Goal: Register for event/course

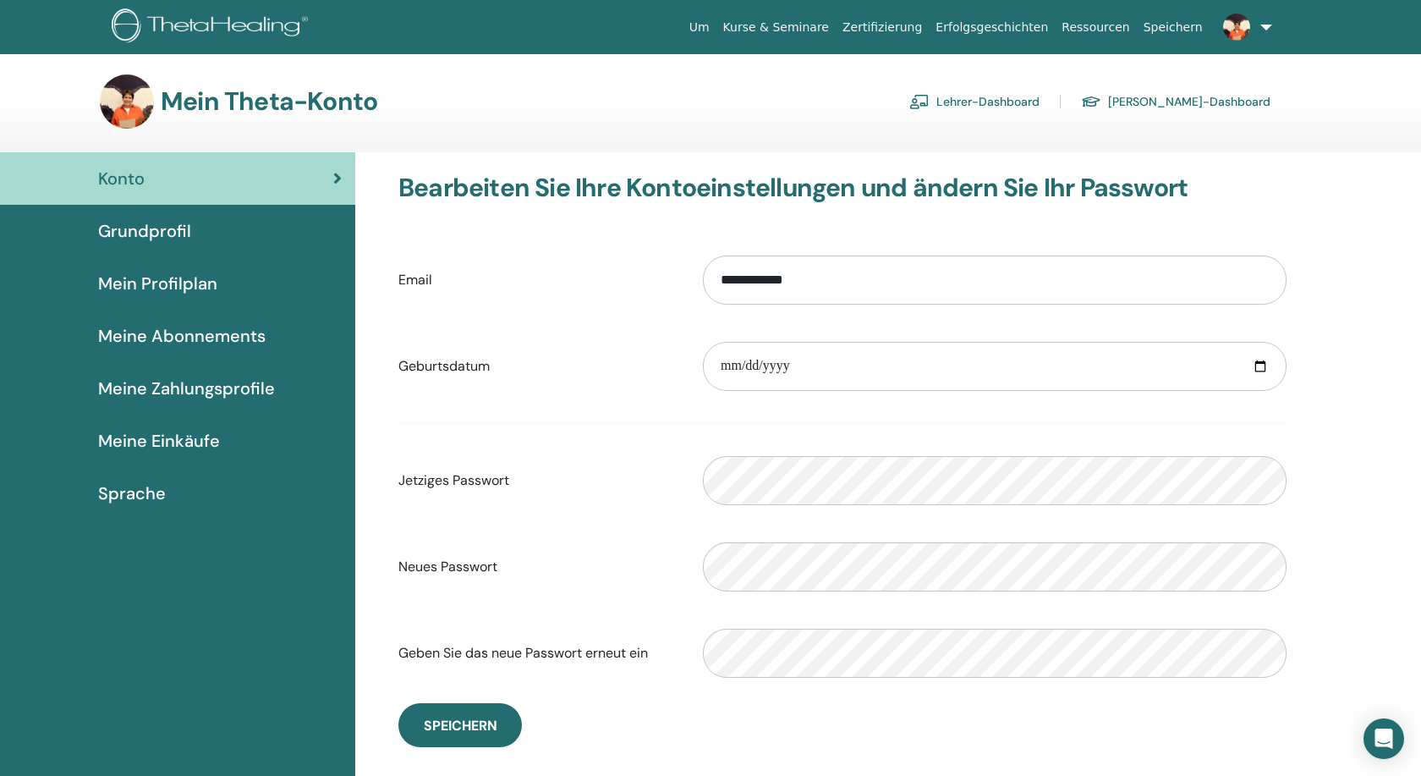
click at [1040, 99] on link "Lehrer-Dashboard" at bounding box center [974, 101] width 130 height 27
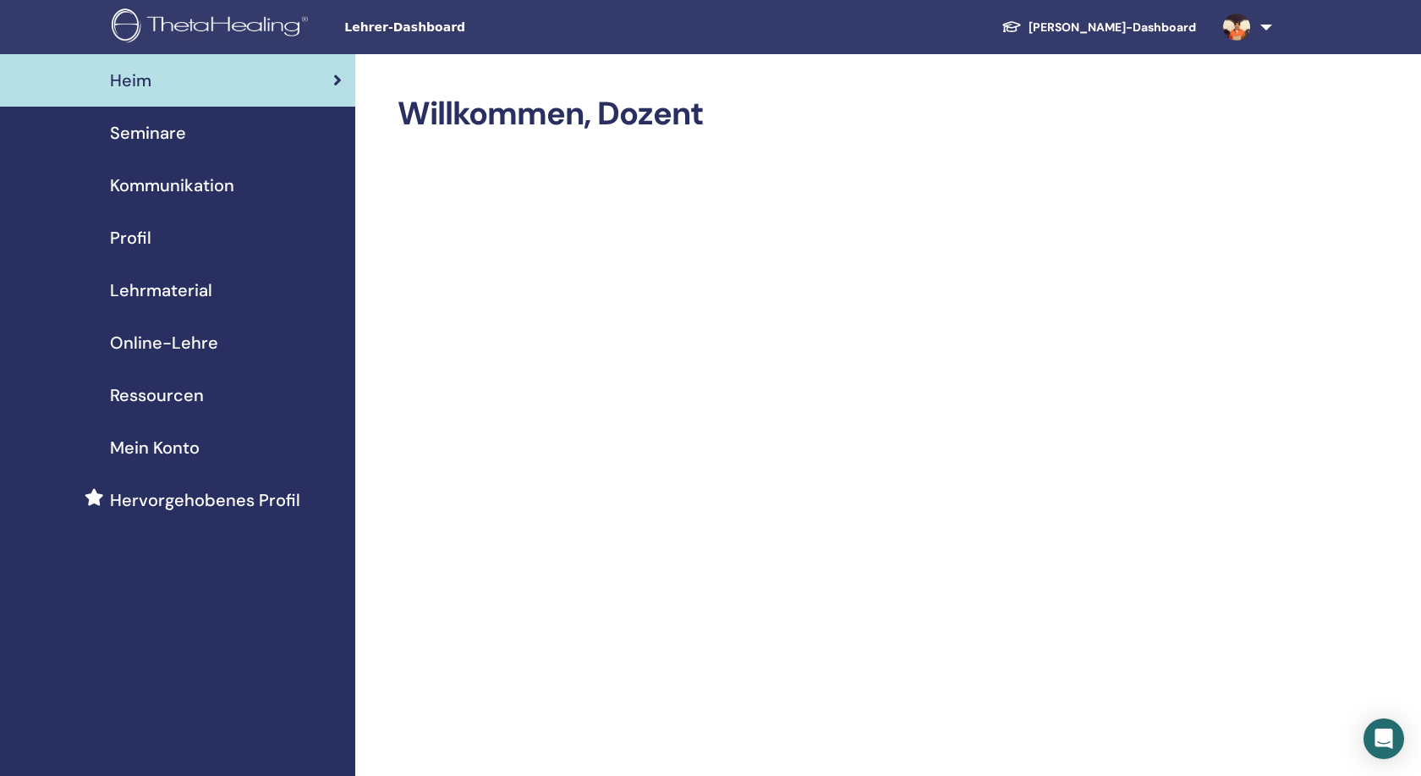
click at [147, 129] on span "Seminare" at bounding box center [148, 132] width 76 height 25
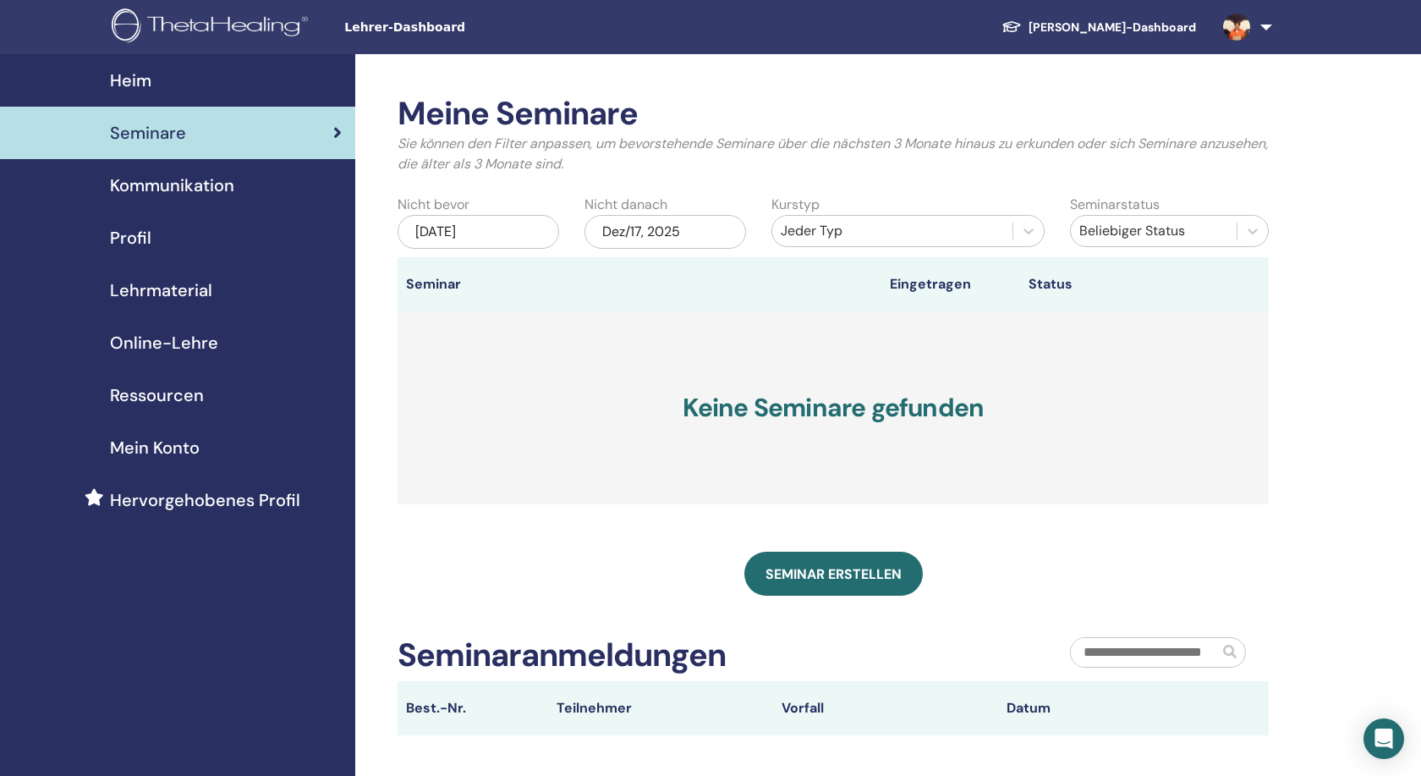
click at [1269, 29] on link at bounding box center [1244, 27] width 69 height 54
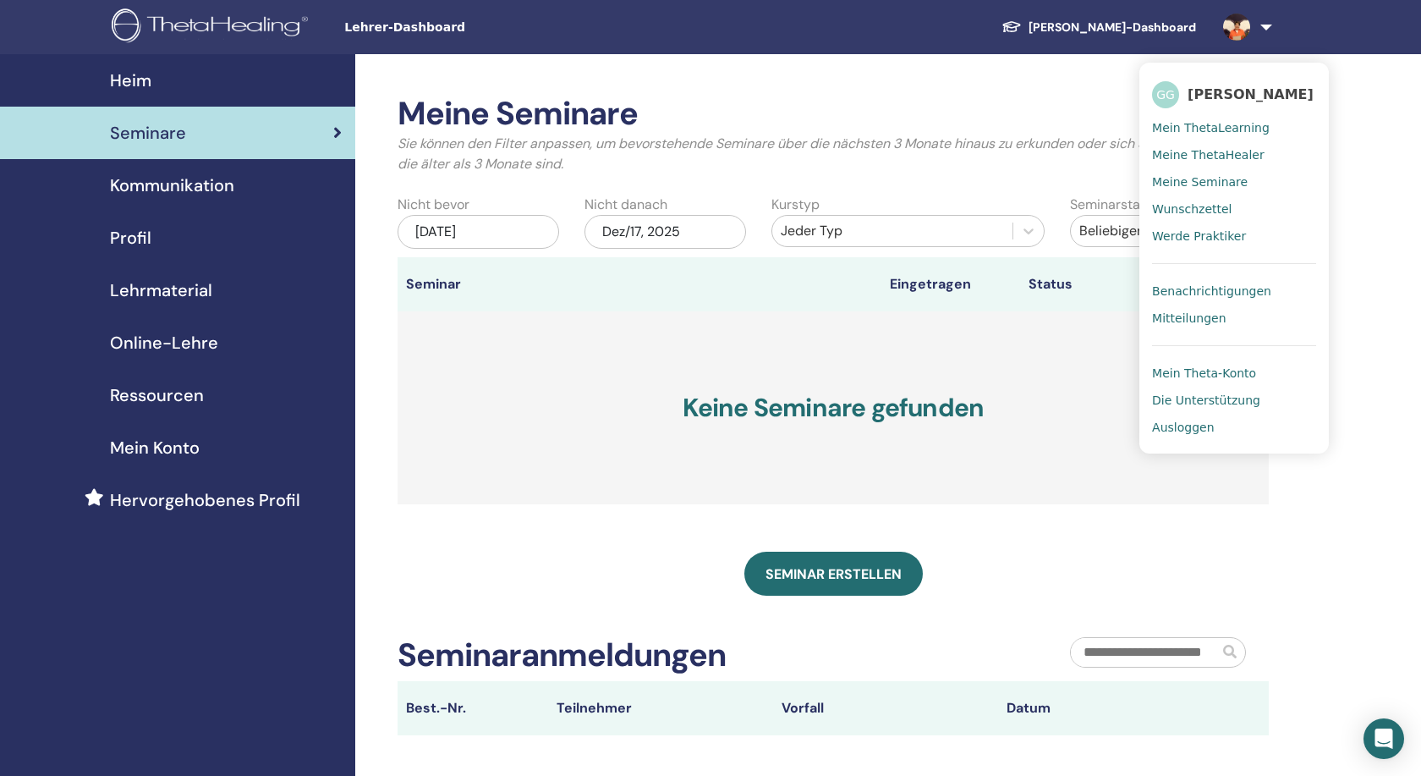
click at [1183, 210] on span "Wunschzettel" at bounding box center [1192, 208] width 80 height 15
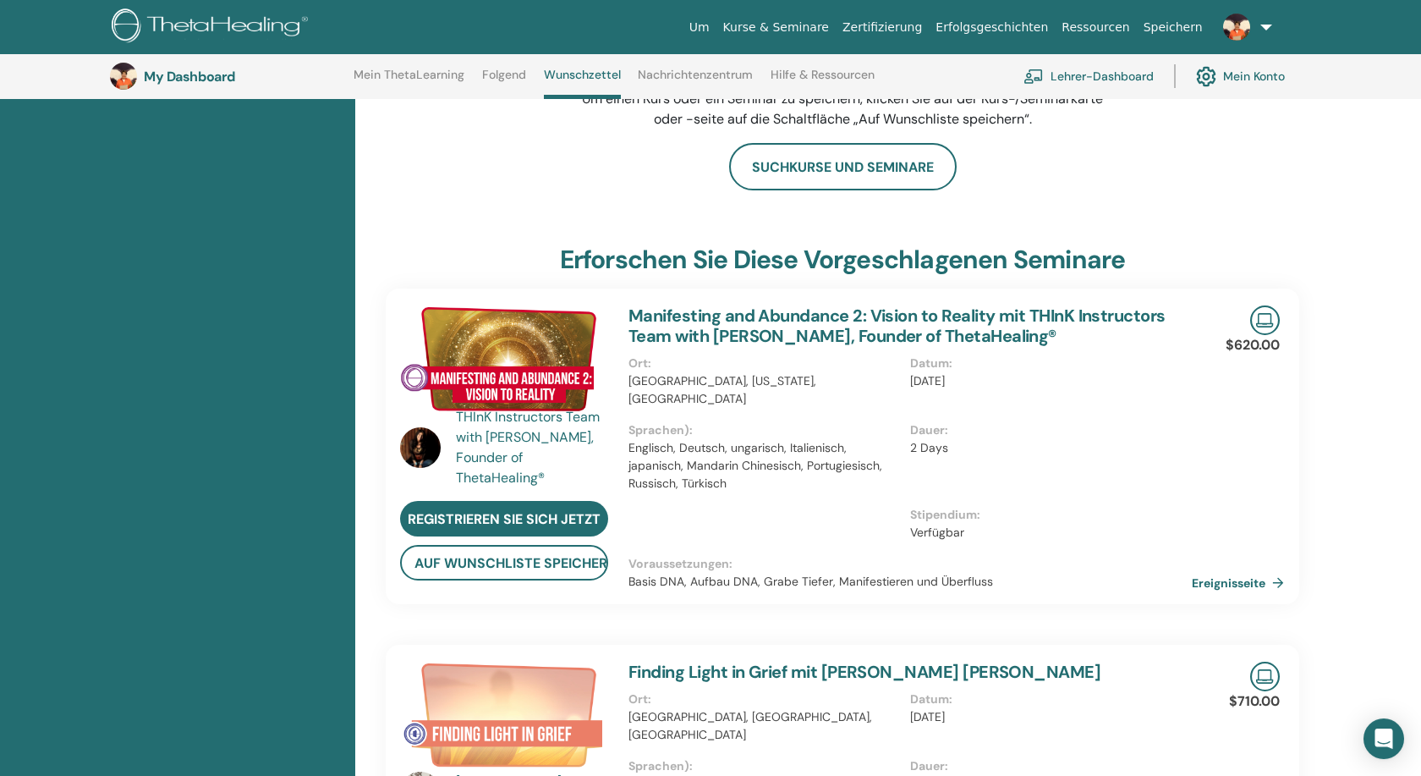
scroll to position [303, 0]
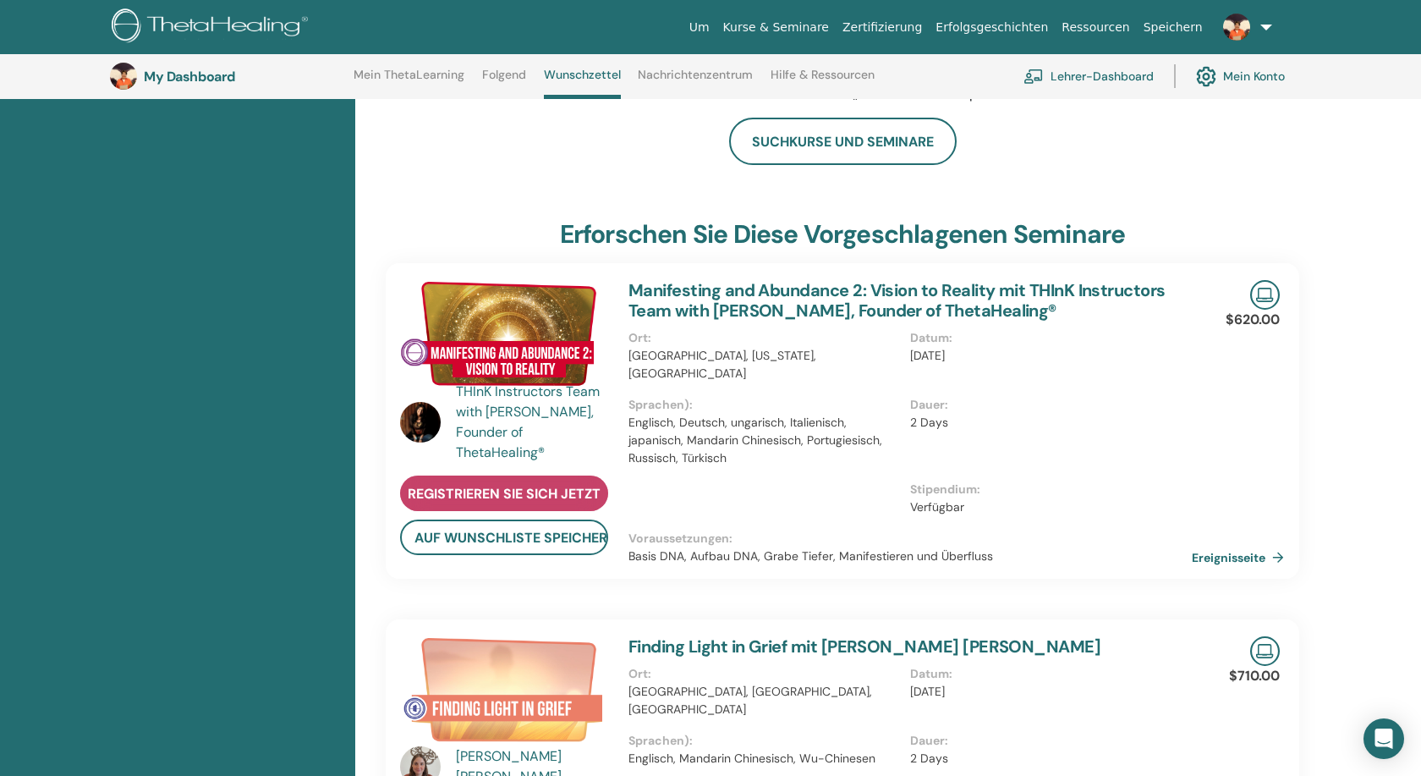
click at [500, 497] on span "Registrieren Sie sich jetzt" at bounding box center [504, 494] width 193 height 18
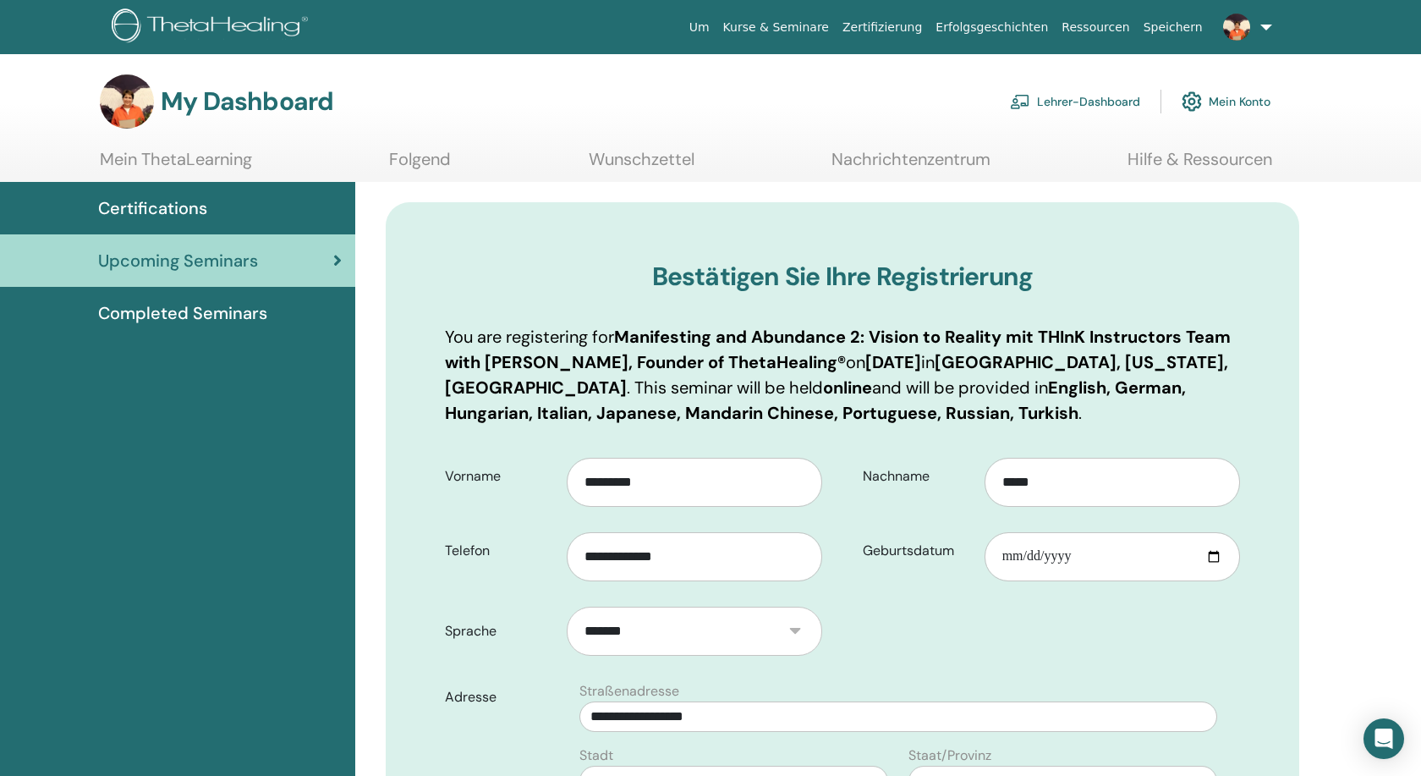
click at [716, 27] on link "Um" at bounding box center [700, 27] width 34 height 31
